Goal: Submit feedback/report problem

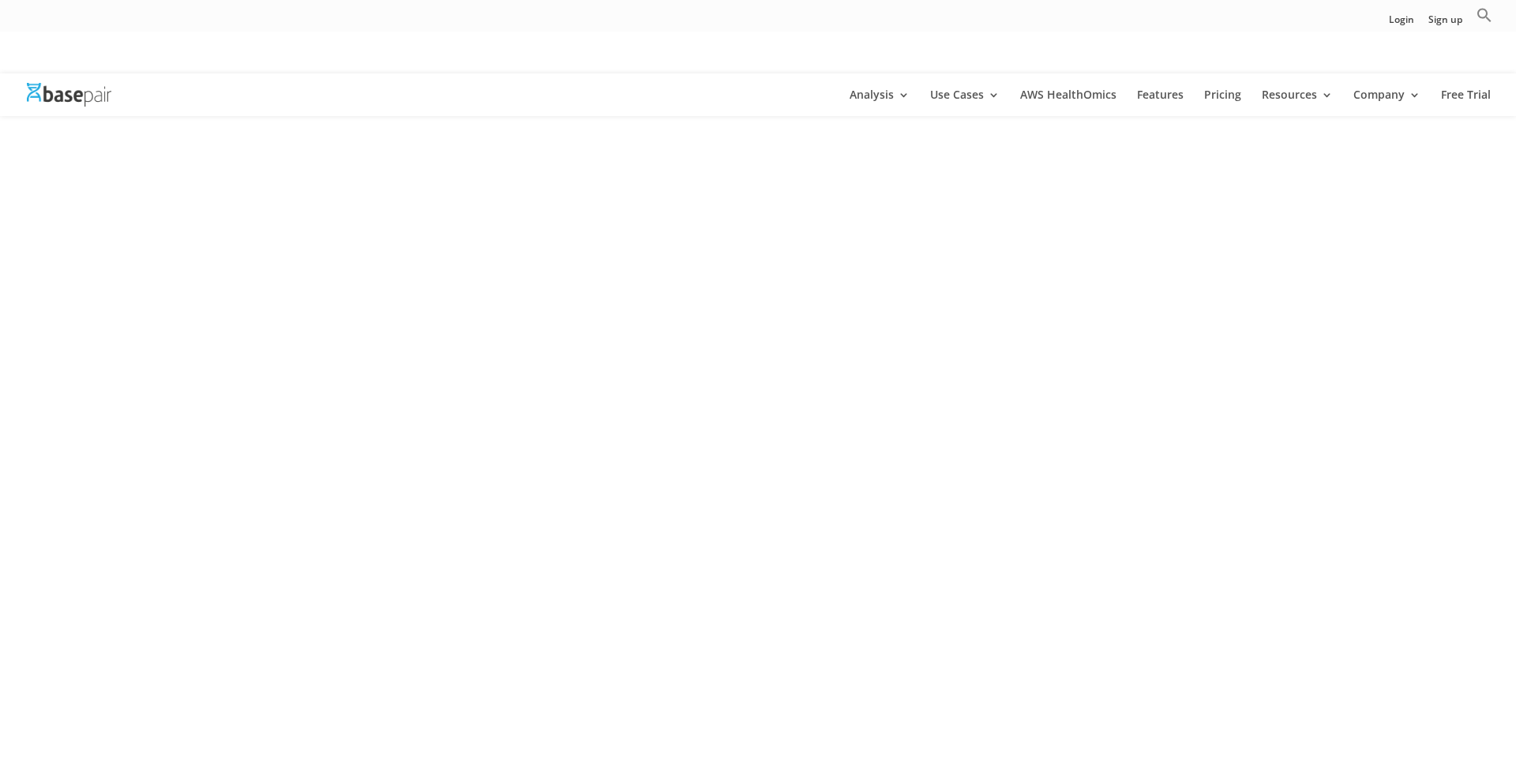
scroll to position [2639, 0]
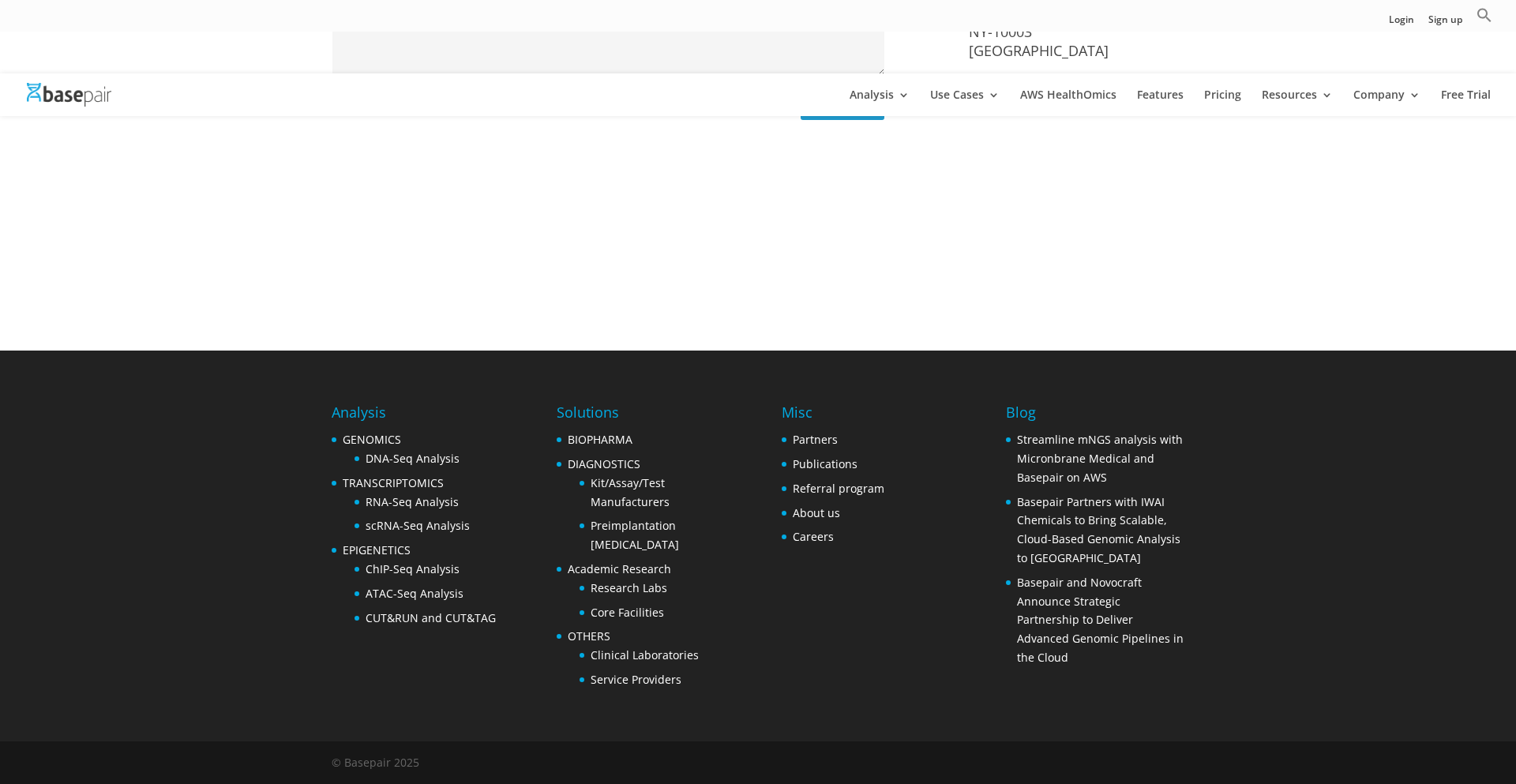
type input "[PERSON_NAME]"
type textarea "Hey! Just launched Punave — an AI-powered sales platform with unlimited lead ge…"
type input "[PERSON_NAME][EMAIL_ADDRESS][DOMAIN_NAME]"
click at [0, 0] on span "Search Button" at bounding box center [0, 0] width 0 height 0
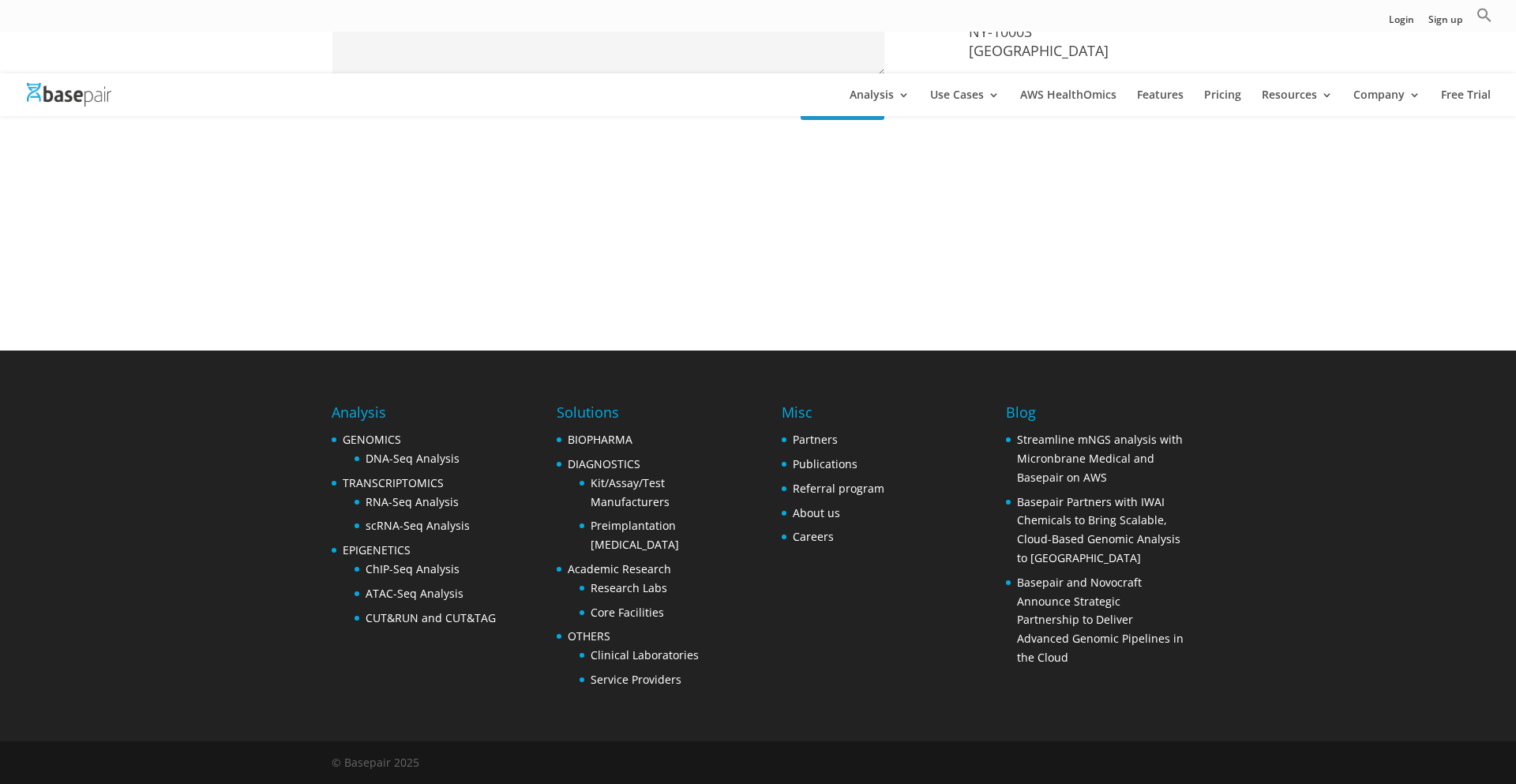
scroll to position [974, 0]
